Goal: Book appointment/travel/reservation

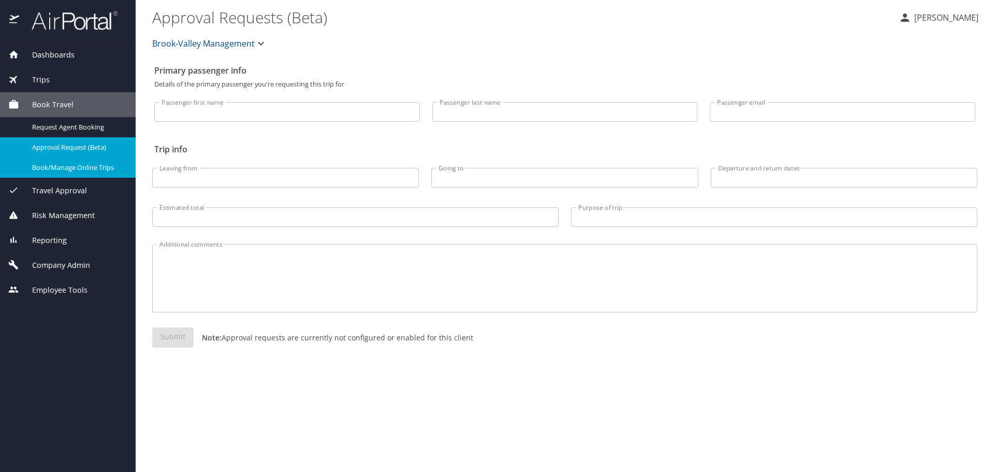
click at [43, 171] on span "Book/Manage Online Trips" at bounding box center [77, 168] width 91 height 10
